Goal: Task Accomplishment & Management: Manage account settings

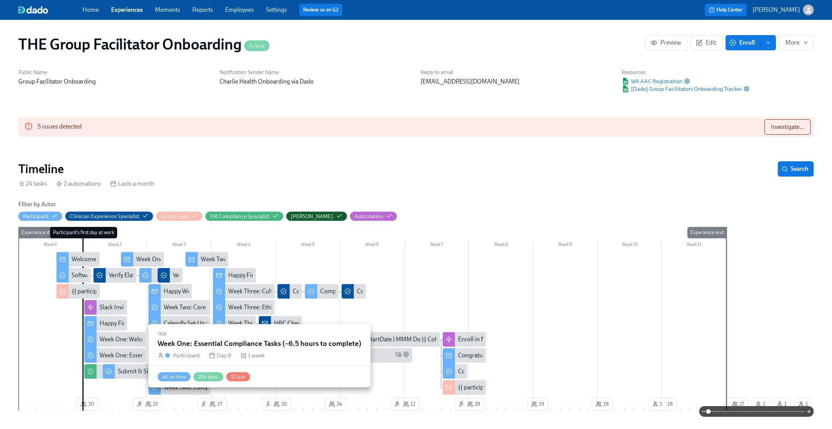
click at [135, 352] on div "Week One: Essential Compliance Tasks (~6.5 hours to complete)" at bounding box center [183, 355] width 166 height 8
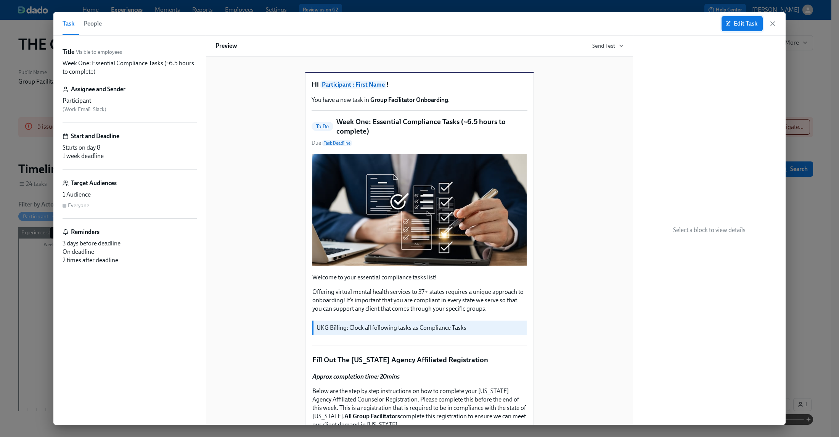
click at [739, 20] on span "Edit Task" at bounding box center [742, 24] width 31 height 8
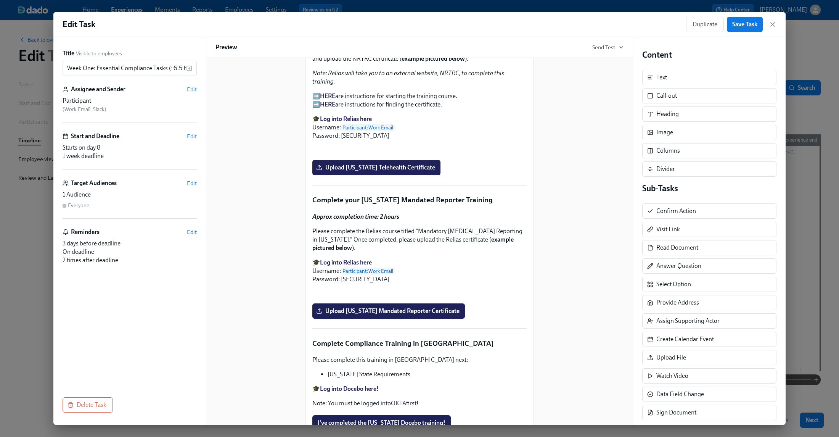
scroll to position [1186, 0]
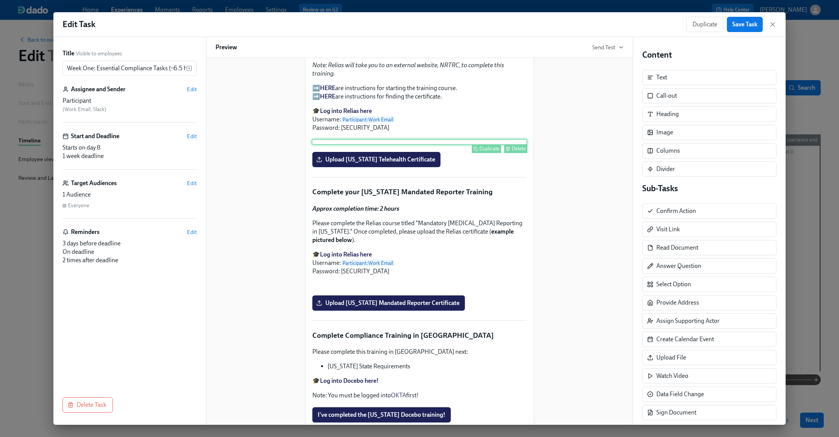
click at [445, 145] on div "Duplicate Delete" at bounding box center [420, 142] width 216 height 6
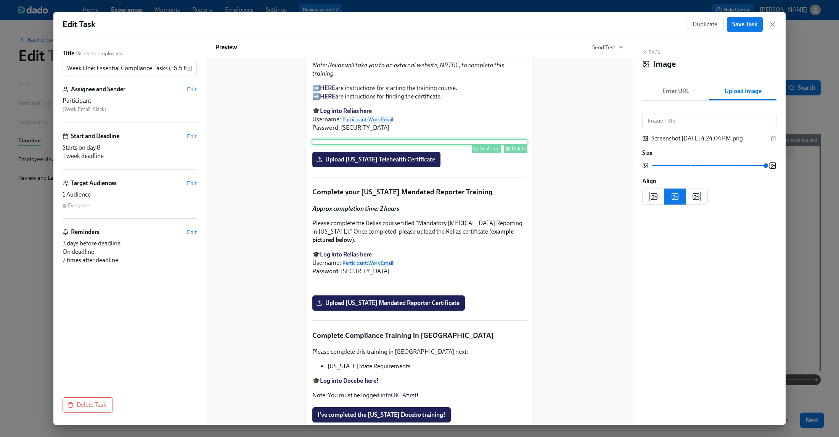
click at [512, 151] on div "Delete" at bounding box center [519, 149] width 14 height 6
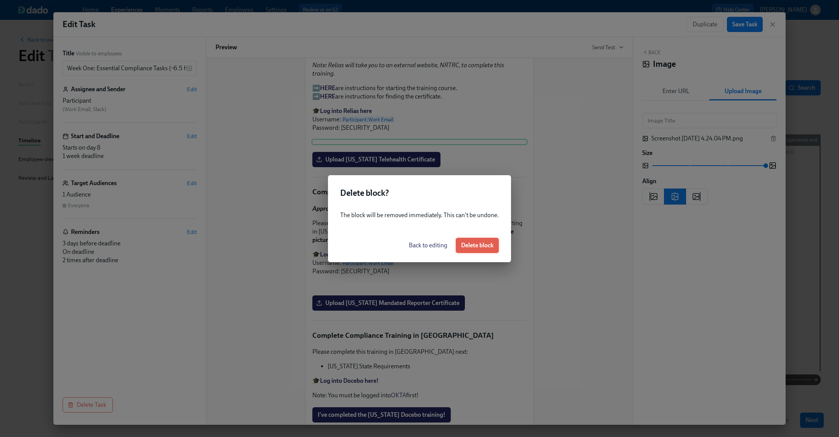
click at [480, 249] on button "Delete block" at bounding box center [477, 245] width 43 height 15
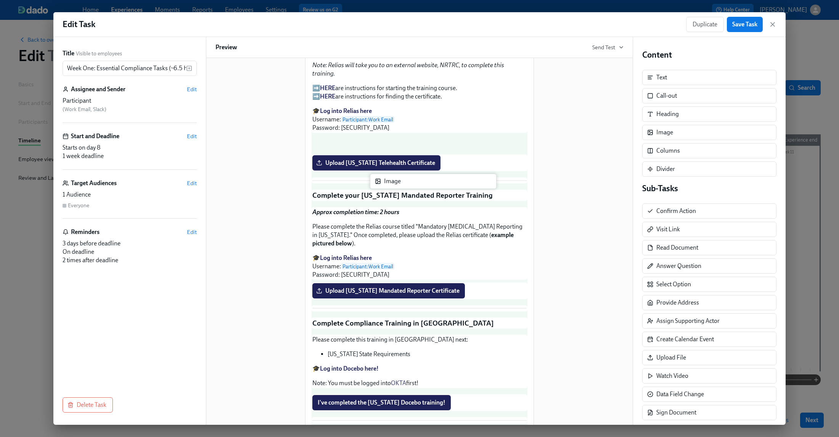
drag, startPoint x: 661, startPoint y: 134, endPoint x: 385, endPoint y: 183, distance: 280.1
click at [385, 183] on div "Title Visible to employees Week One: Essential Compliance Tasks (~6.5 hours to …" at bounding box center [419, 231] width 732 height 388
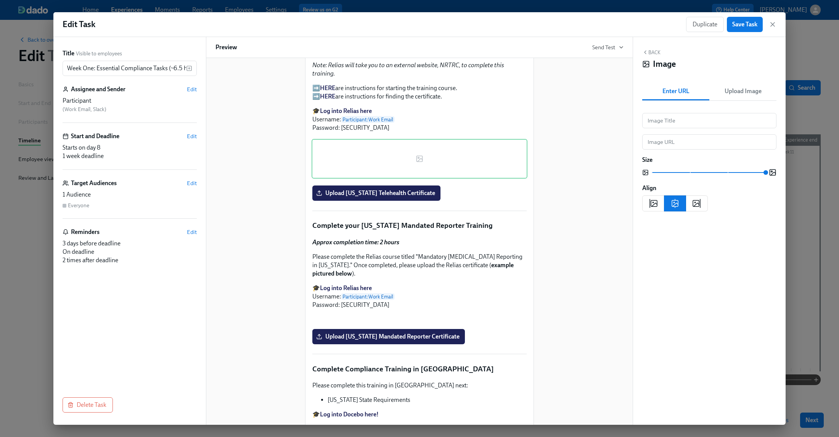
click at [733, 91] on span "Upload Image" at bounding box center [743, 91] width 58 height 11
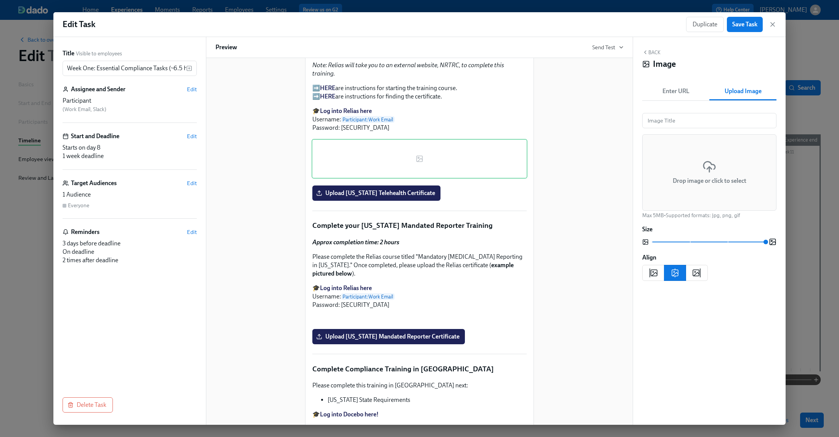
click at [670, 182] on div "Drop image or click to select" at bounding box center [709, 172] width 134 height 76
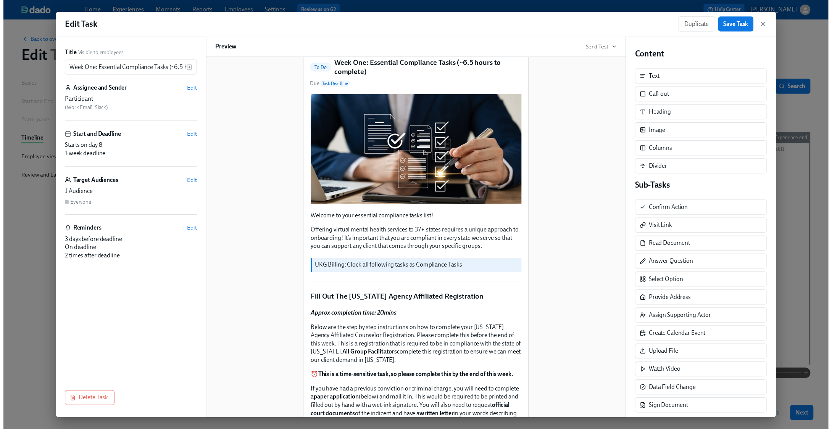
scroll to position [0, 0]
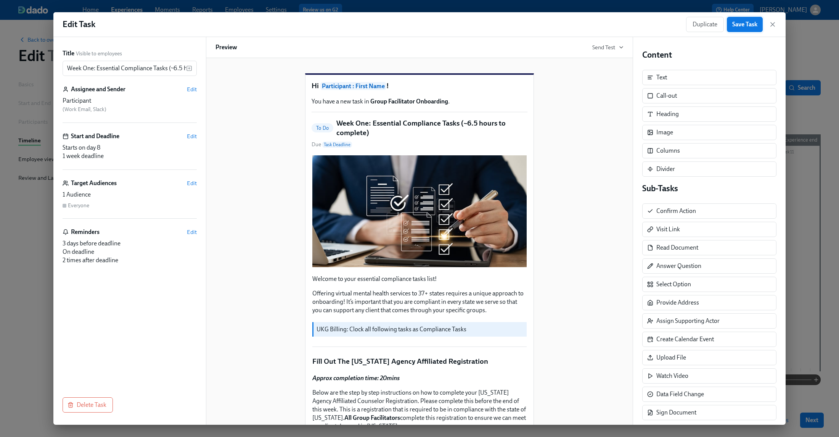
click at [747, 21] on span "Save Task" at bounding box center [744, 25] width 25 height 8
click at [776, 24] on icon "button" at bounding box center [773, 25] width 8 height 8
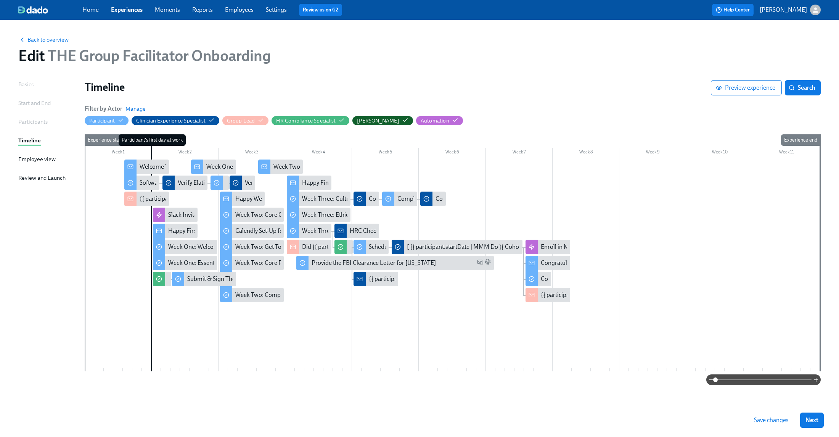
click at [779, 421] on span "Save changes" at bounding box center [771, 420] width 35 height 8
click at [771, 419] on span "Save changes" at bounding box center [771, 420] width 35 height 8
click at [43, 41] on span "Back to overview" at bounding box center [43, 40] width 50 height 8
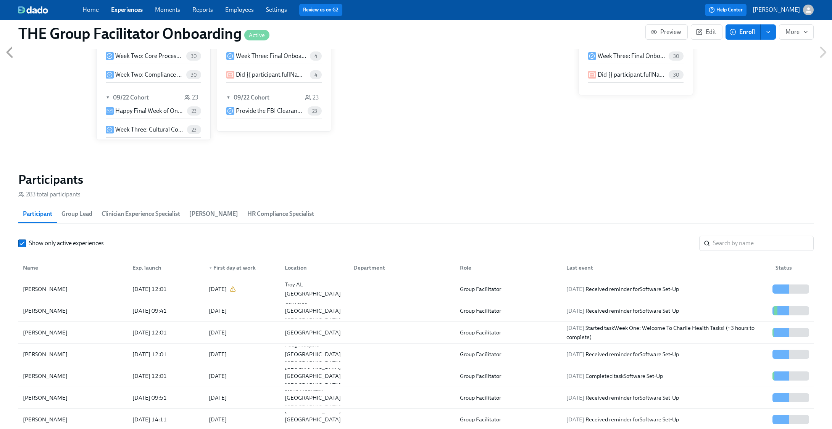
scroll to position [522, 0]
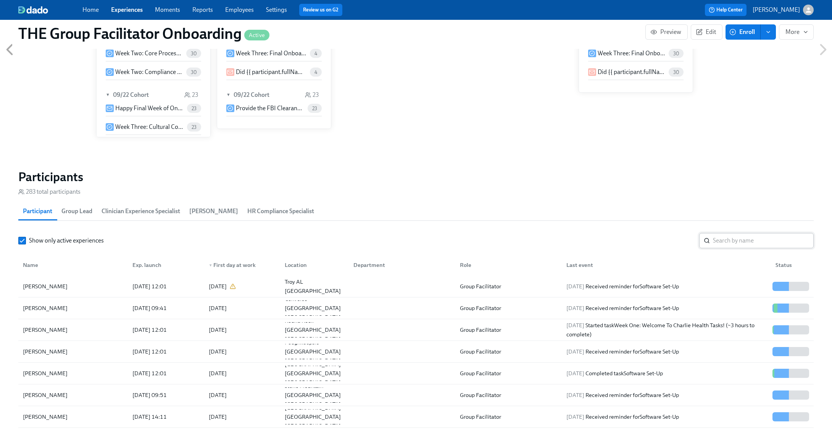
click at [728, 248] on input "search" at bounding box center [763, 240] width 101 height 15
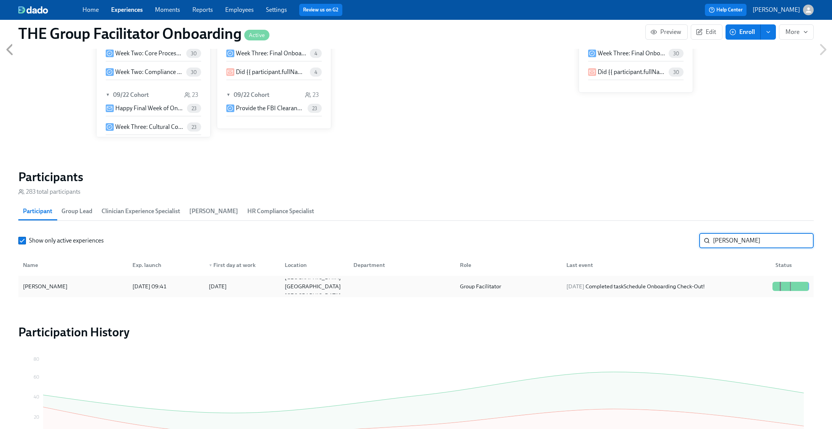
click at [708, 286] on div "2025/09/22 Completed task Schedule Onboarding Check-Out!" at bounding box center [635, 286] width 145 height 9
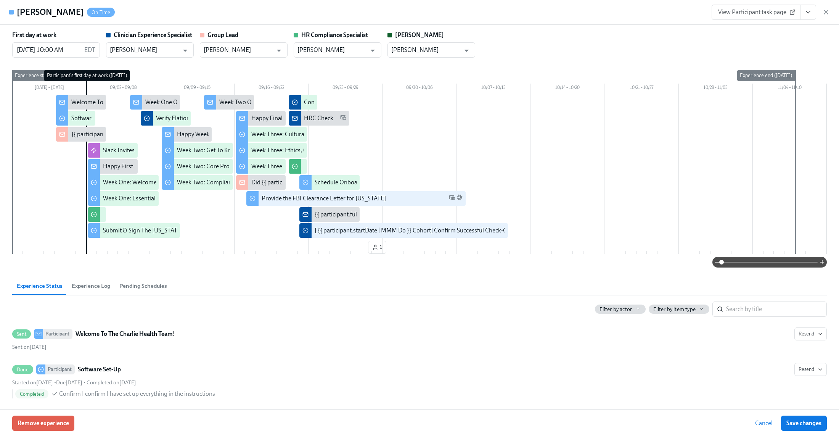
click at [805, 10] on icon "View task page" at bounding box center [809, 12] width 8 height 8
click at [790, 27] on link "View Clinician Experience Specialist task page" at bounding box center [764, 30] width 118 height 8
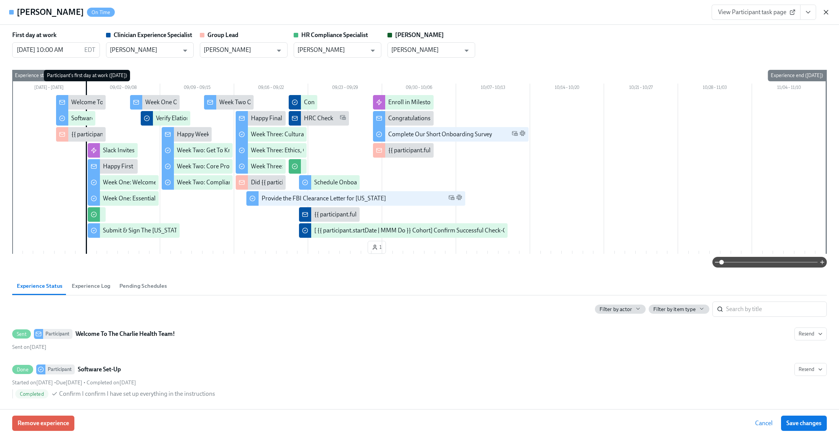
click at [828, 11] on icon "button" at bounding box center [827, 12] width 8 height 8
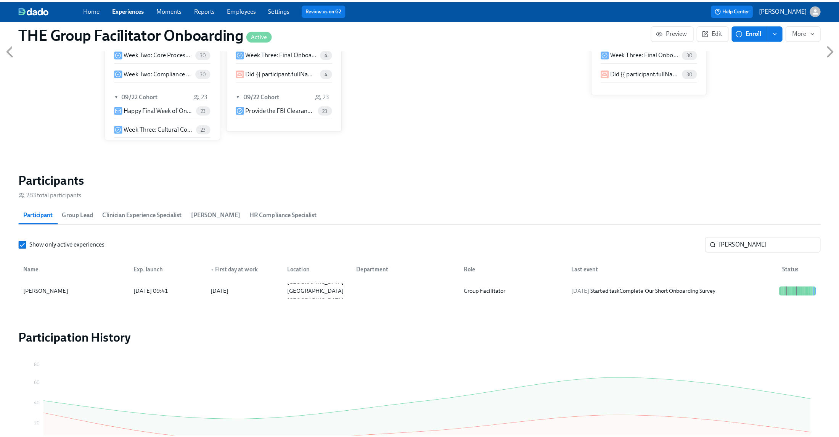
scroll to position [0, 10410]
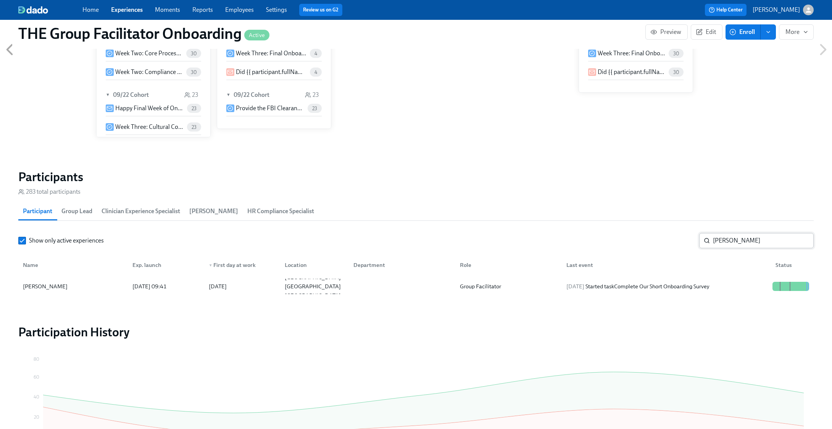
click at [740, 239] on input "jane b" at bounding box center [763, 240] width 101 height 15
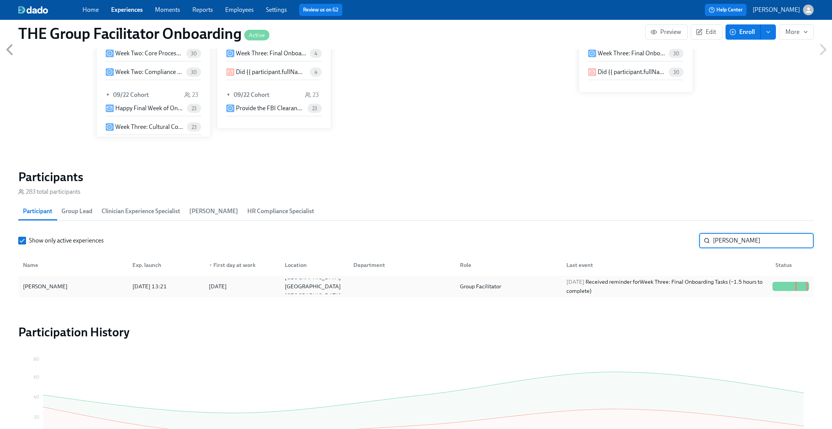
type input "sheri w"
click at [735, 289] on div "2025/09/29 Received reminder for Week Three: Final Onboarding Tasks (~1.5 hours…" at bounding box center [666, 286] width 206 height 18
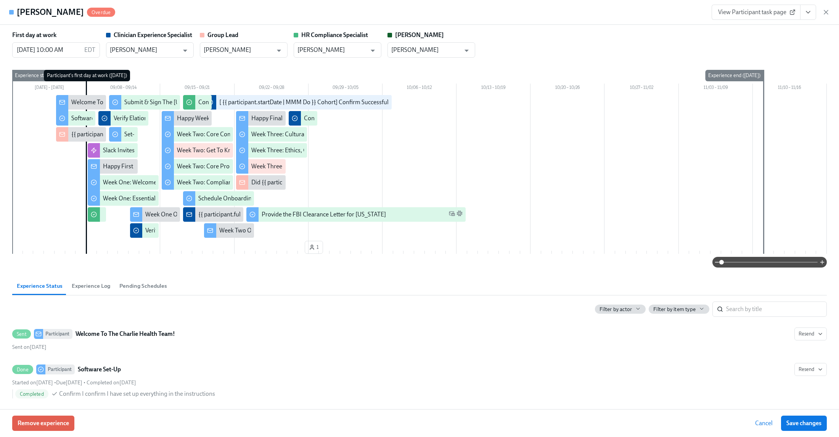
click at [779, 14] on span "View Participant task page" at bounding box center [756, 12] width 76 height 8
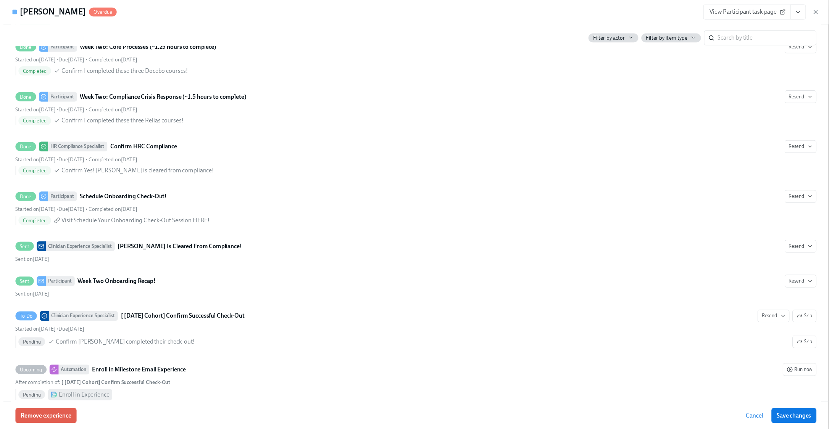
scroll to position [1323, 0]
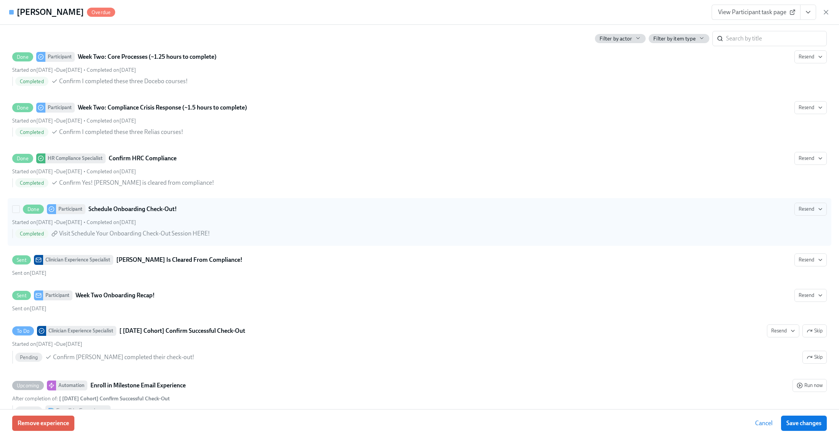
click at [348, 214] on div "Done Participant Schedule Onboarding Check-Out! Resend" at bounding box center [419, 209] width 815 height 13
click at [19, 212] on input "Done Participant Schedule Onboarding Check-Out! Resend Started on September 17t…" at bounding box center [16, 209] width 7 height 7
checkbox input "true"
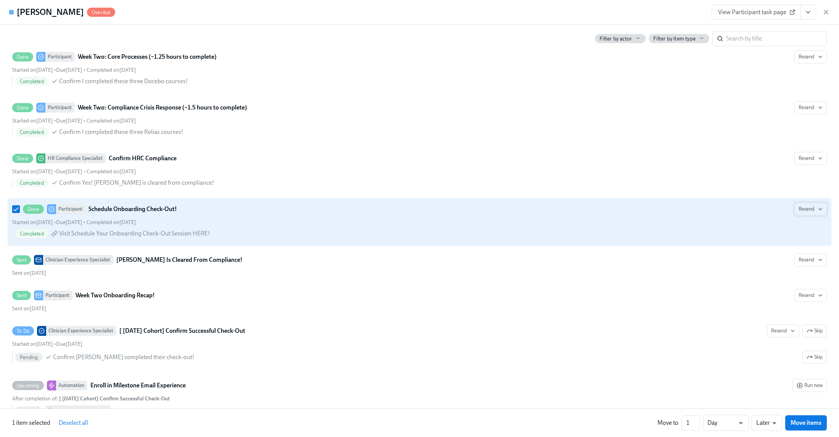
click at [807, 213] on span "Resend" at bounding box center [811, 209] width 24 height 8
click at [787, 272] on div "All channels" at bounding box center [798, 272] width 41 height 8
click at [828, 11] on icon "button" at bounding box center [827, 12] width 8 height 8
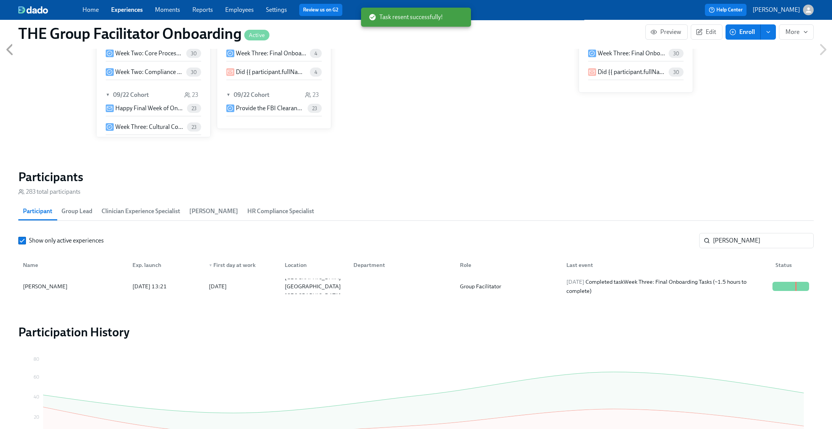
scroll to position [0, 10403]
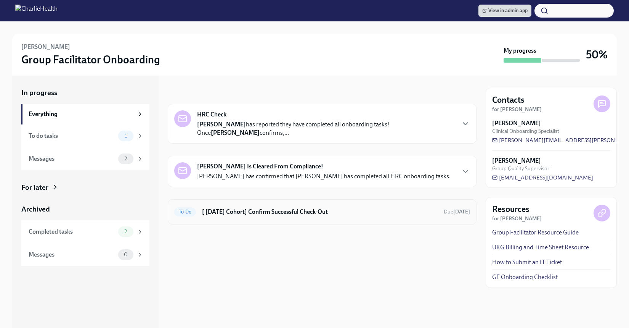
click at [283, 221] on div "To Do [ Sep 2nd Cohort] Confirm Successful Check-Out Due in 11 days" at bounding box center [322, 211] width 309 height 25
click at [289, 211] on h6 "[ Sep 2nd Cohort] Confirm Successful Check-Out" at bounding box center [320, 212] width 236 height 8
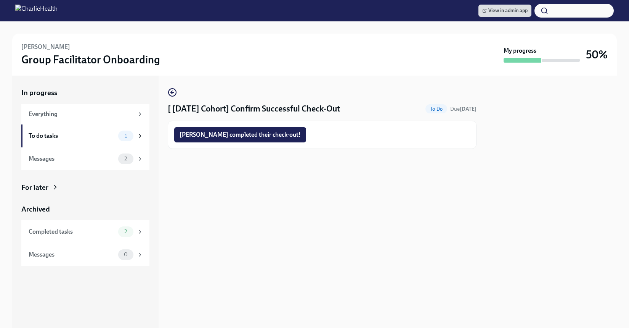
click at [239, 131] on span "Jane completed their check-out!" at bounding box center [240, 135] width 121 height 8
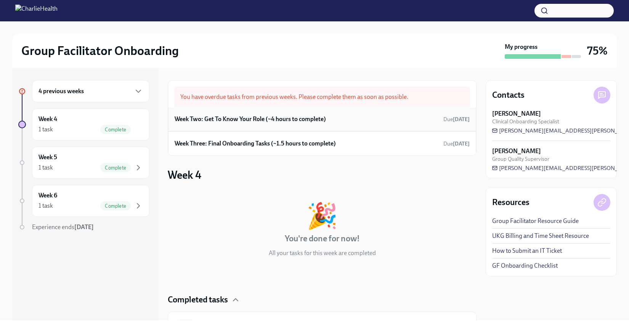
click at [213, 116] on h6 "Week Two: Get To Know Your Role (~4 hours to complete)" at bounding box center [250, 119] width 151 height 8
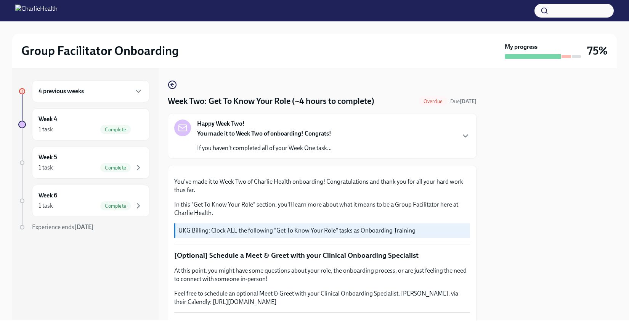
click at [171, 85] on icon "button" at bounding box center [172, 84] width 2 height 3
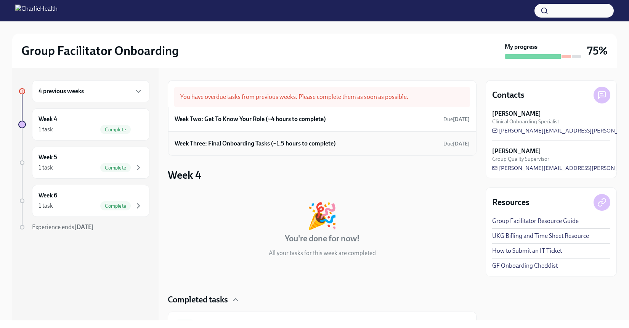
click at [282, 150] on div "Week Three: Final Onboarding Tasks (~1.5 hours to complete) Due [DATE]" at bounding box center [322, 143] width 308 height 24
click at [288, 140] on h6 "Week Three: Final Onboarding Tasks (~1.5 hours to complete)" at bounding box center [255, 143] width 161 height 8
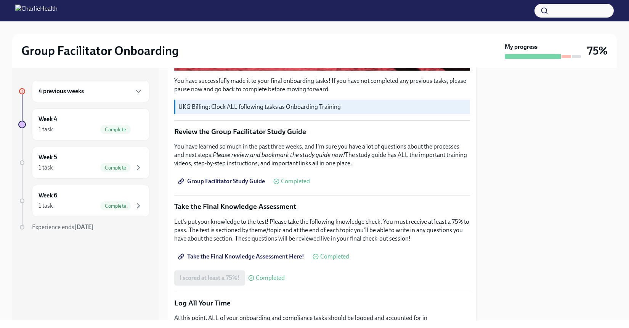
scroll to position [580, 0]
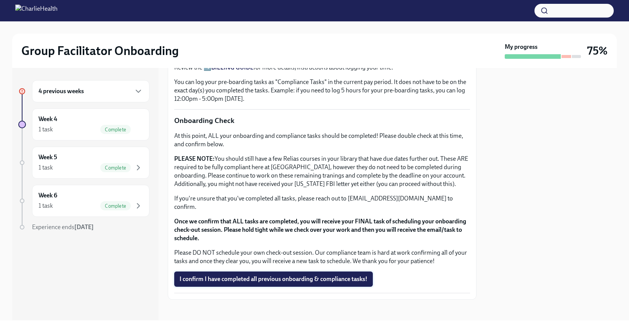
click at [296, 271] on button "I confirm I have completed all previous onboarding & compliance tasks!" at bounding box center [273, 278] width 199 height 15
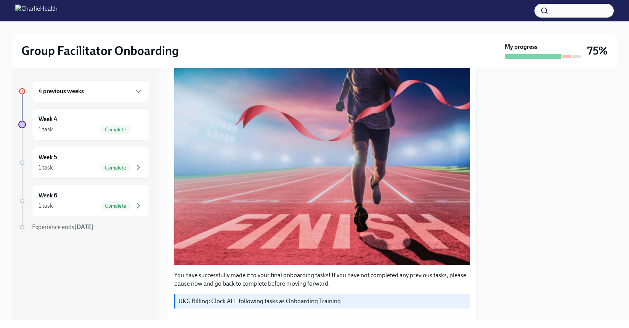
scroll to position [0, 0]
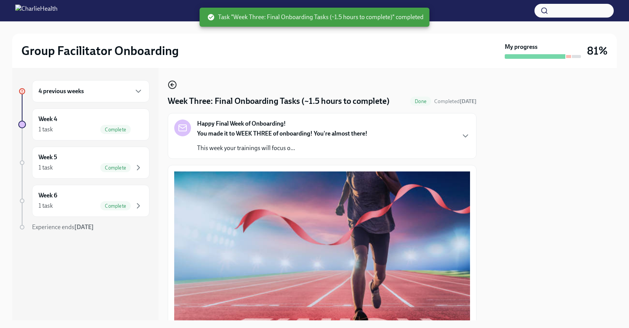
click at [172, 82] on icon "button" at bounding box center [172, 84] width 9 height 9
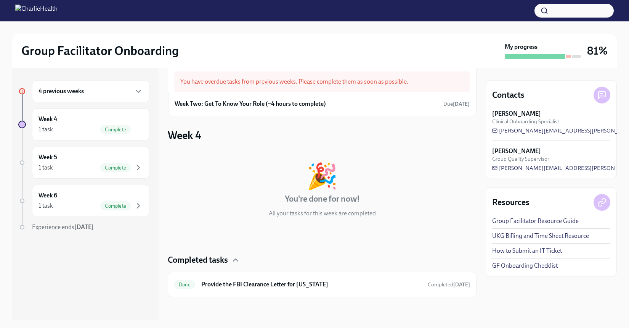
scroll to position [16, 0]
